Goal: Transaction & Acquisition: Purchase product/service

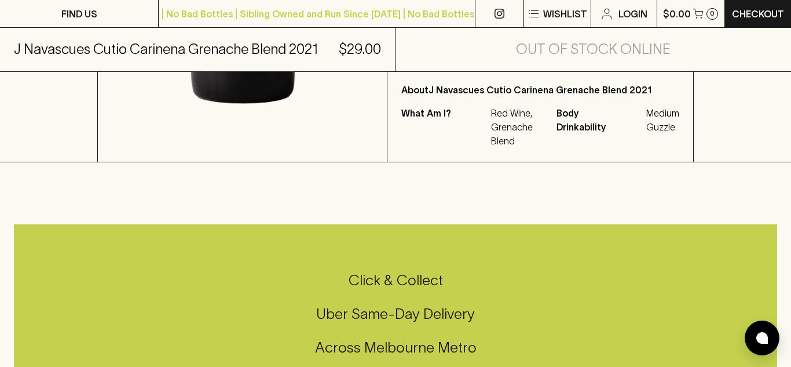
scroll to position [6, 0]
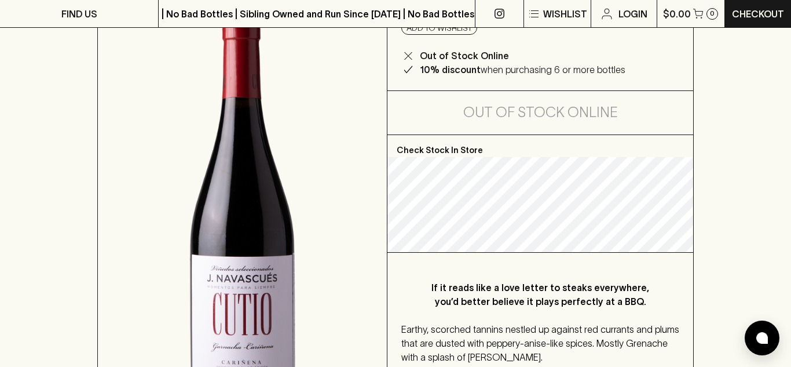
scroll to position [159, 0]
